Goal: Information Seeking & Learning: Learn about a topic

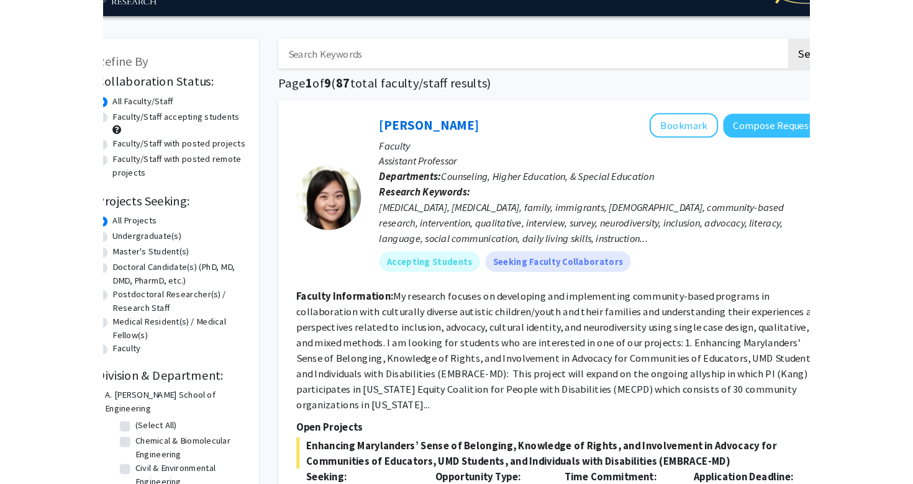
scroll to position [29, 0]
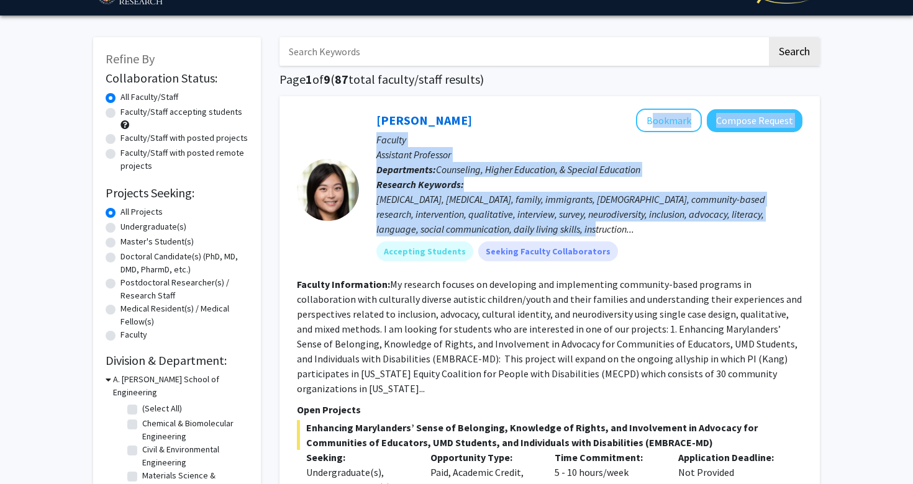
drag, startPoint x: 369, startPoint y: 120, endPoint x: 610, endPoint y: 230, distance: 265.1
click at [611, 230] on div "[PERSON_NAME] Bookmark Compose Request Faculty Assistant Professor Departments:…" at bounding box center [580, 190] width 443 height 162
click at [610, 230] on div "[MEDICAL_DATA], [MEDICAL_DATA], family, immigrants, [DEMOGRAPHIC_DATA], communi…" at bounding box center [589, 214] width 426 height 45
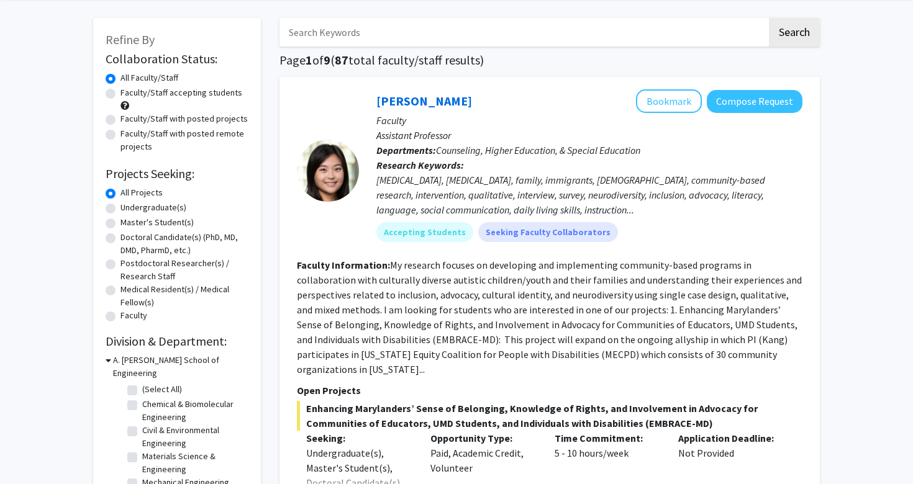
scroll to position [49, 0]
click at [147, 208] on label "Undergraduate(s)" at bounding box center [153, 207] width 66 height 13
click at [129, 208] on input "Undergraduate(s)" at bounding box center [124, 205] width 8 height 8
radio input "true"
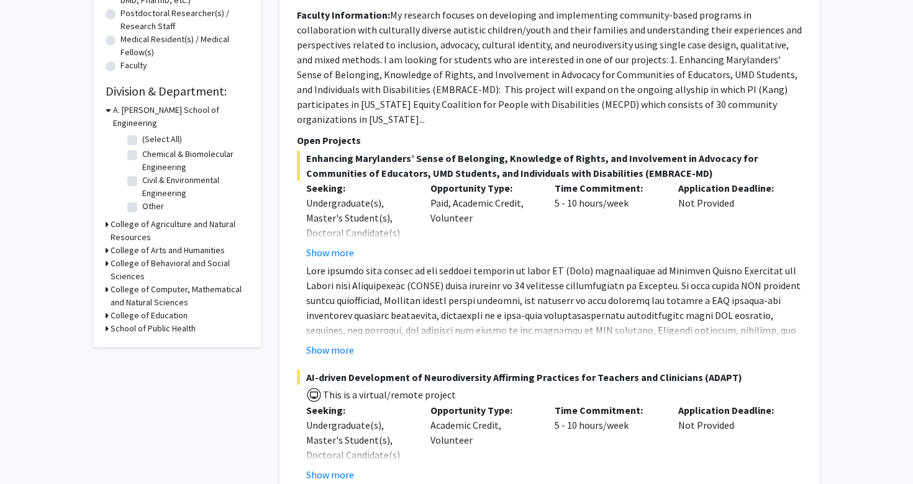
scroll to position [305, 0]
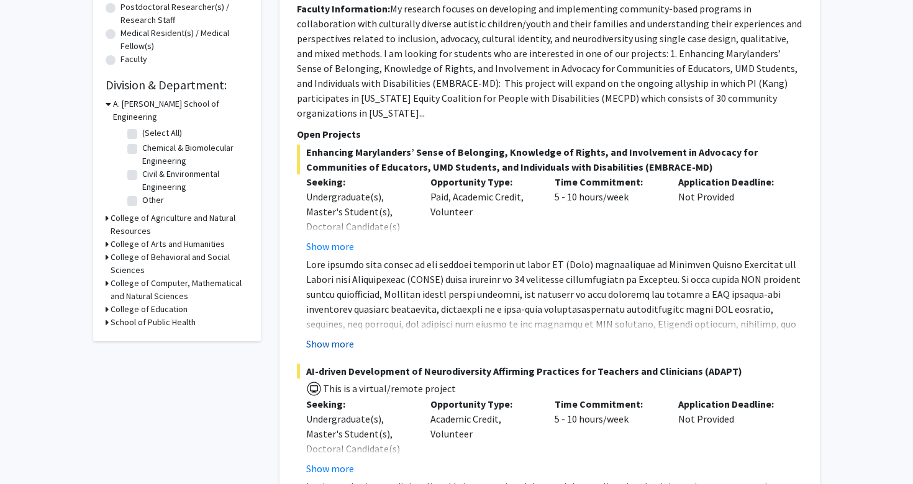
click at [313, 351] on button "Show more" at bounding box center [330, 343] width 48 height 15
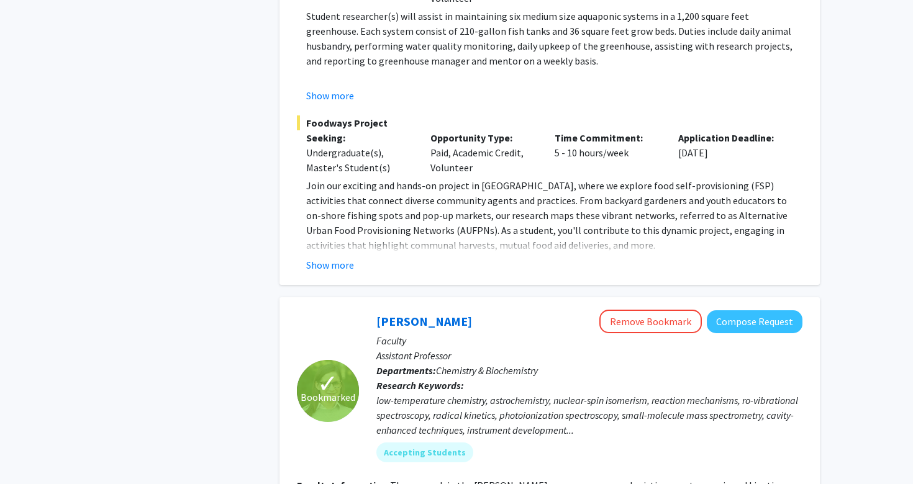
scroll to position [3833, 0]
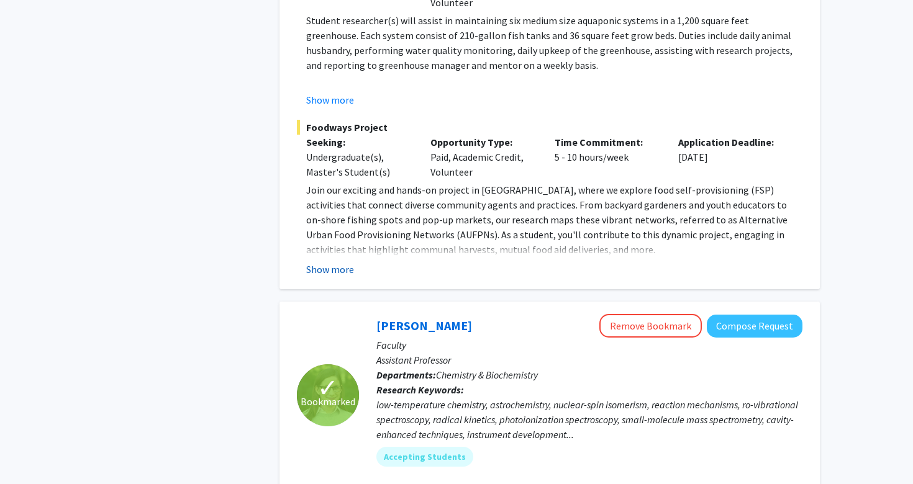
click at [340, 262] on button "Show more" at bounding box center [330, 269] width 48 height 15
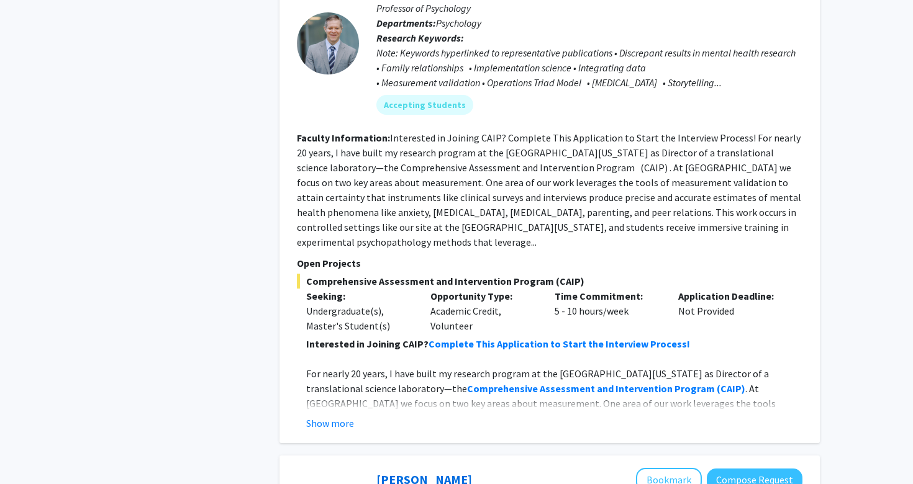
scroll to position [4989, 0]
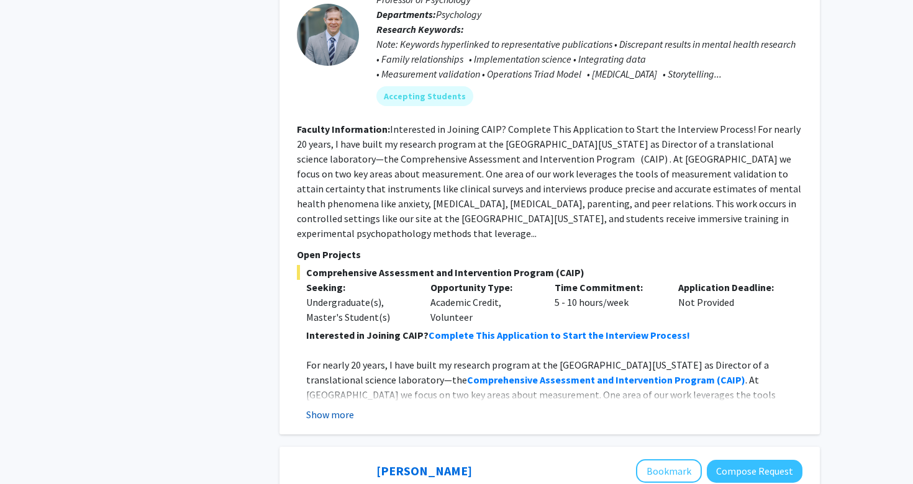
click at [325, 407] on button "Show more" at bounding box center [330, 414] width 48 height 15
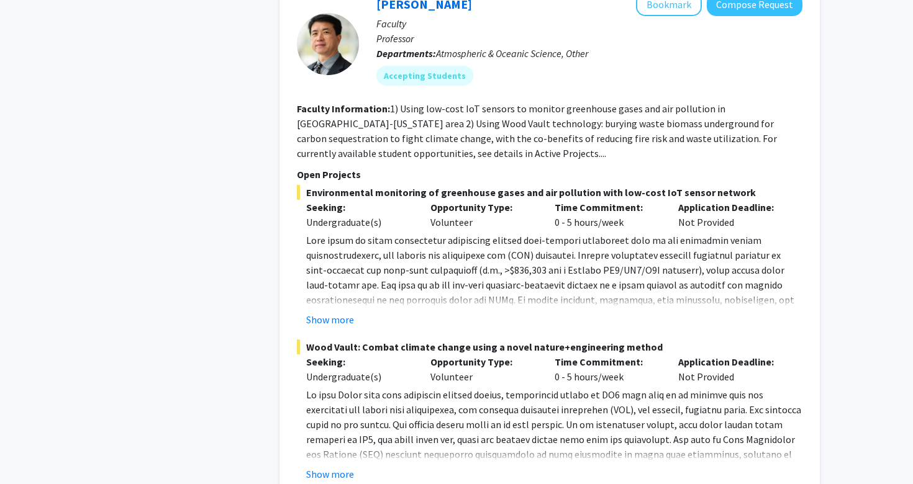
scroll to position [6264, 0]
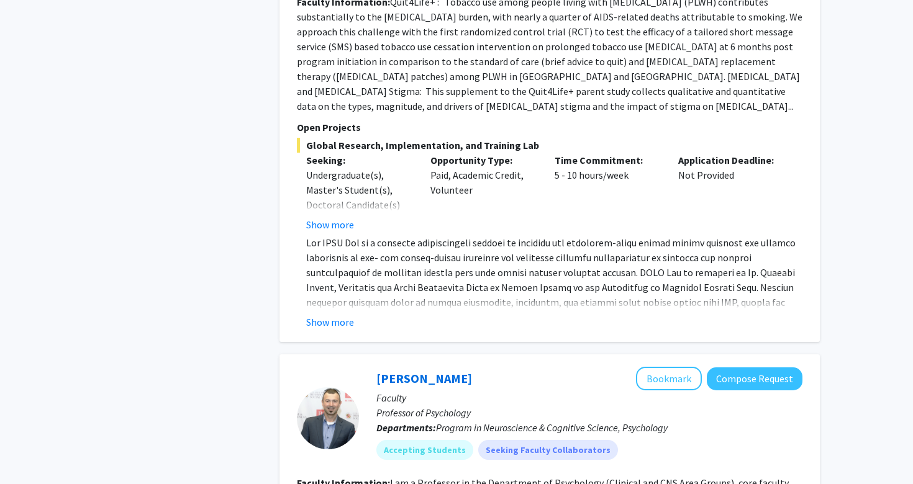
scroll to position [1575, 0]
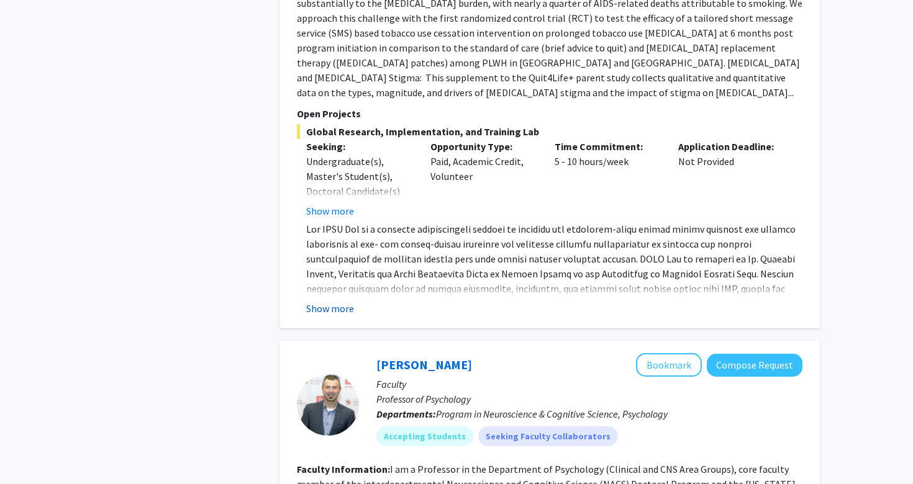
click at [322, 301] on button "Show more" at bounding box center [330, 308] width 48 height 15
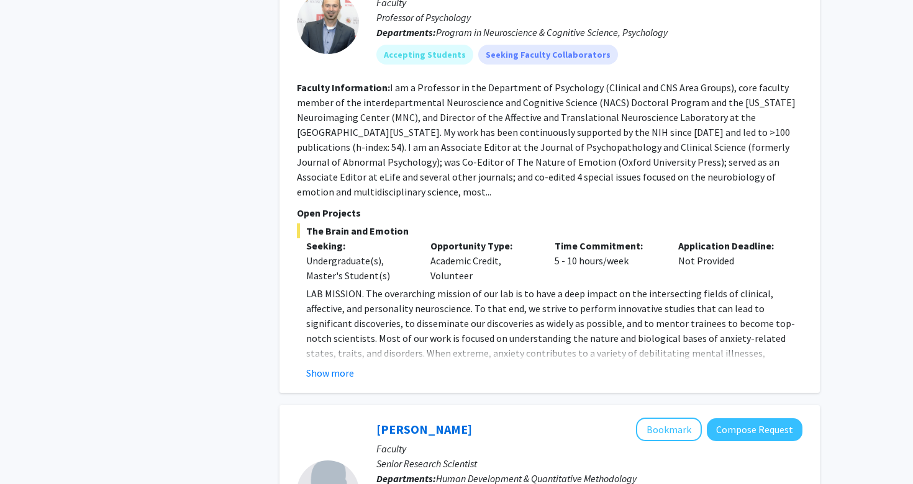
scroll to position [2079, 0]
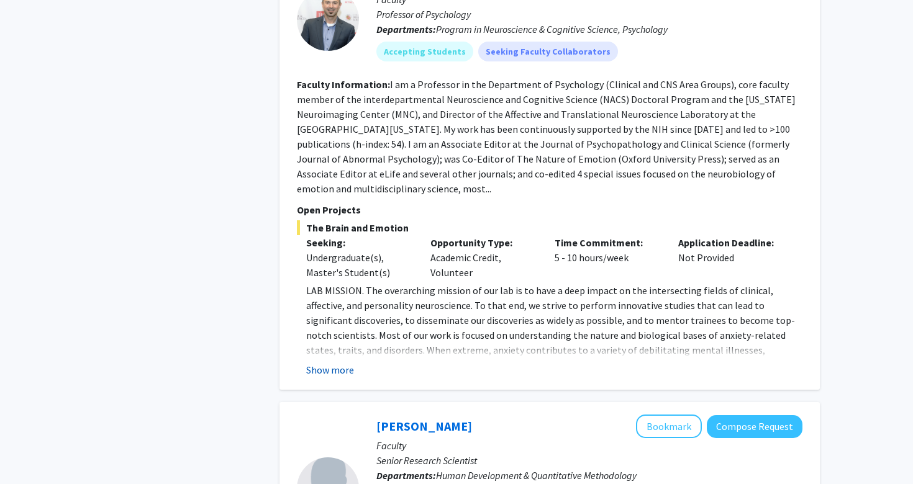
click at [331, 363] on button "Show more" at bounding box center [330, 370] width 48 height 15
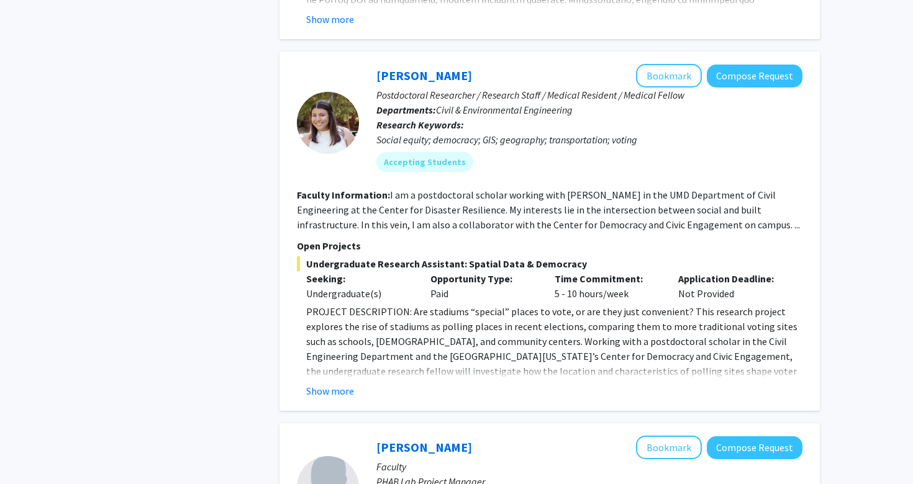
scroll to position [3087, 0]
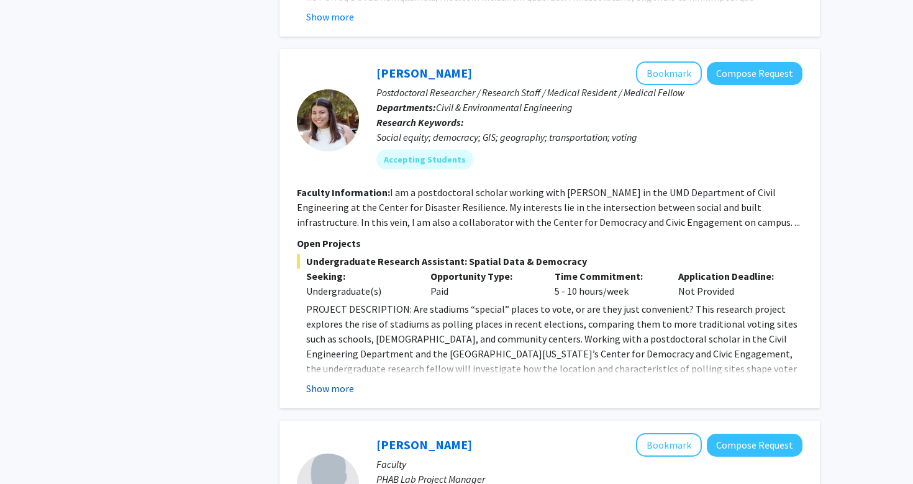
click at [330, 381] on button "Show more" at bounding box center [330, 388] width 48 height 15
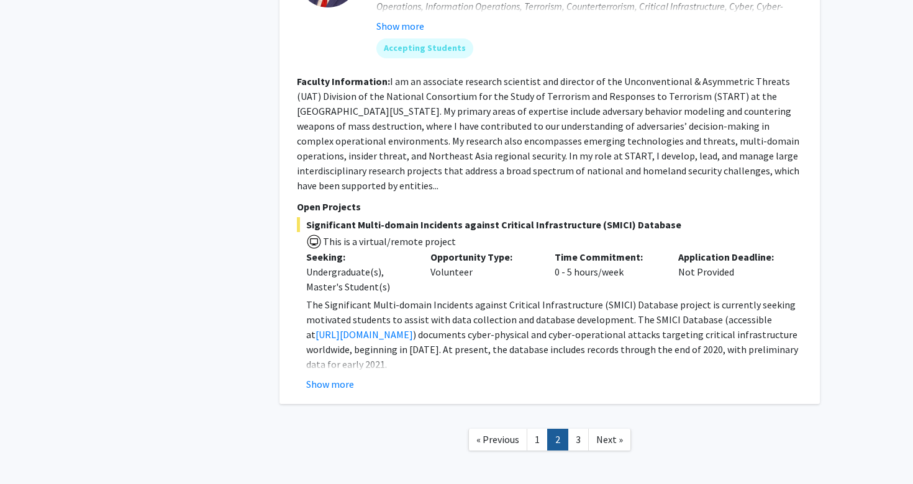
scroll to position [4733, 0]
click at [579, 430] on link "3" at bounding box center [577, 441] width 21 height 22
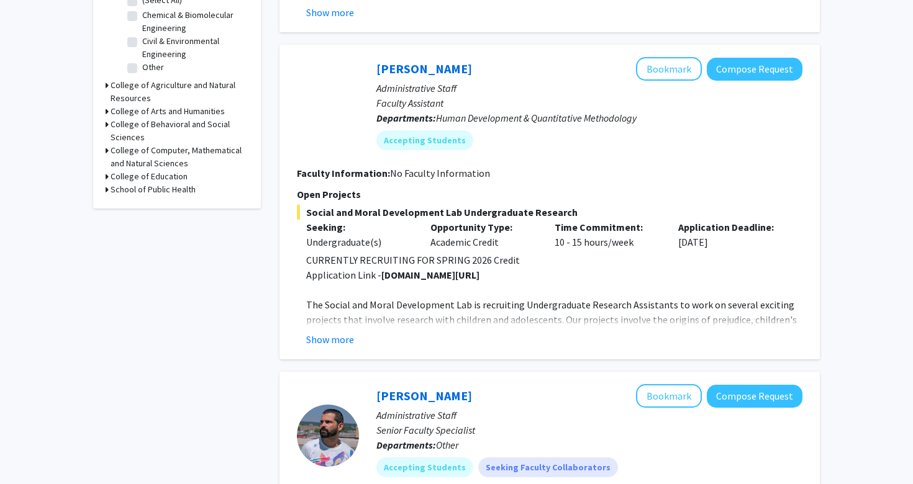
scroll to position [438, 0]
click at [343, 340] on button "Show more" at bounding box center [330, 339] width 48 height 15
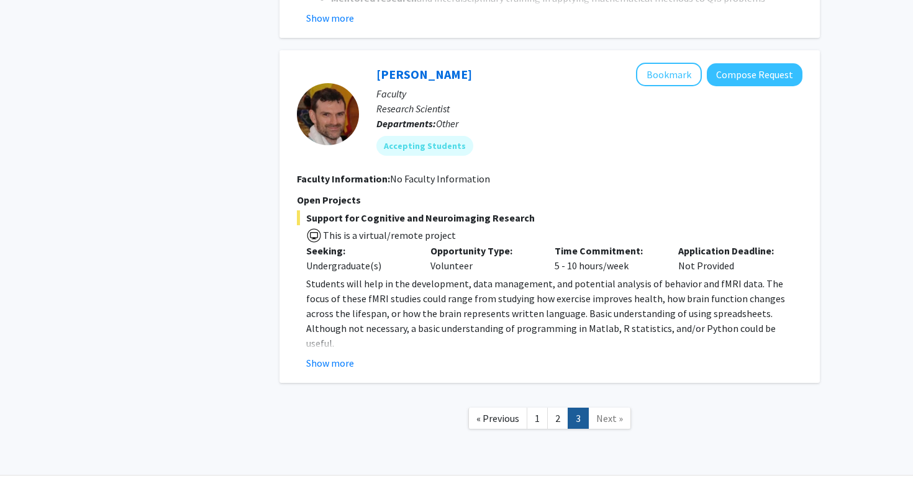
scroll to position [1271, 0]
click at [330, 367] on button "Show more" at bounding box center [330, 362] width 48 height 15
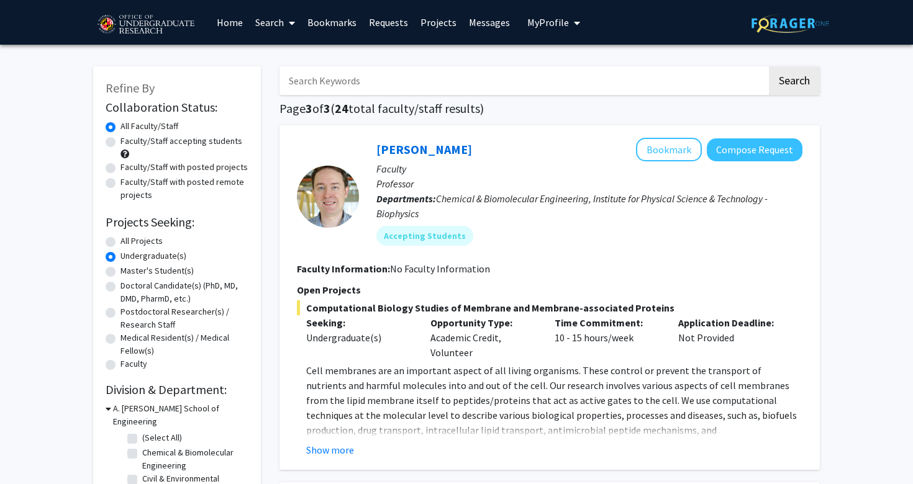
scroll to position [0, 0]
